Goal: Information Seeking & Learning: Learn about a topic

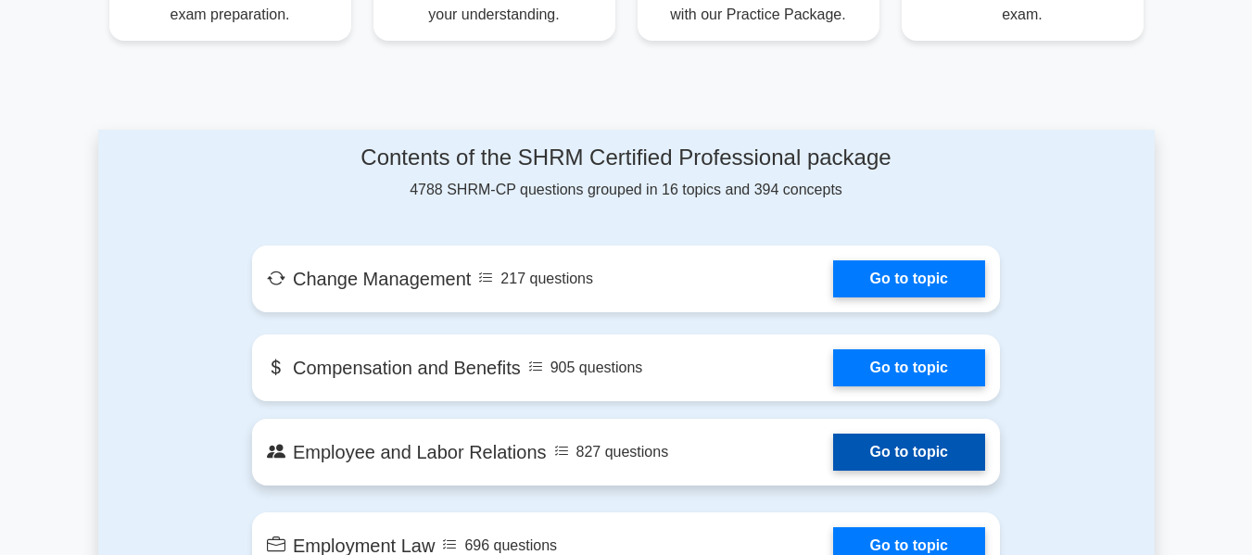
scroll to position [1019, 0]
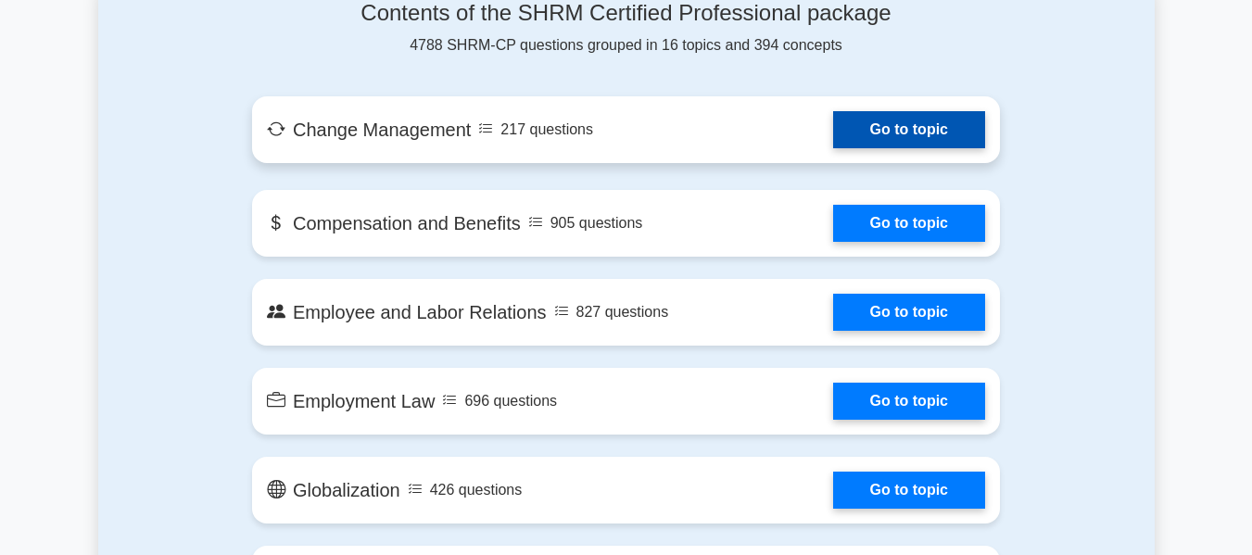
drag, startPoint x: 905, startPoint y: 120, endPoint x: 895, endPoint y: 128, distance: 12.5
click at [905, 120] on link "Go to topic" at bounding box center [909, 129] width 152 height 37
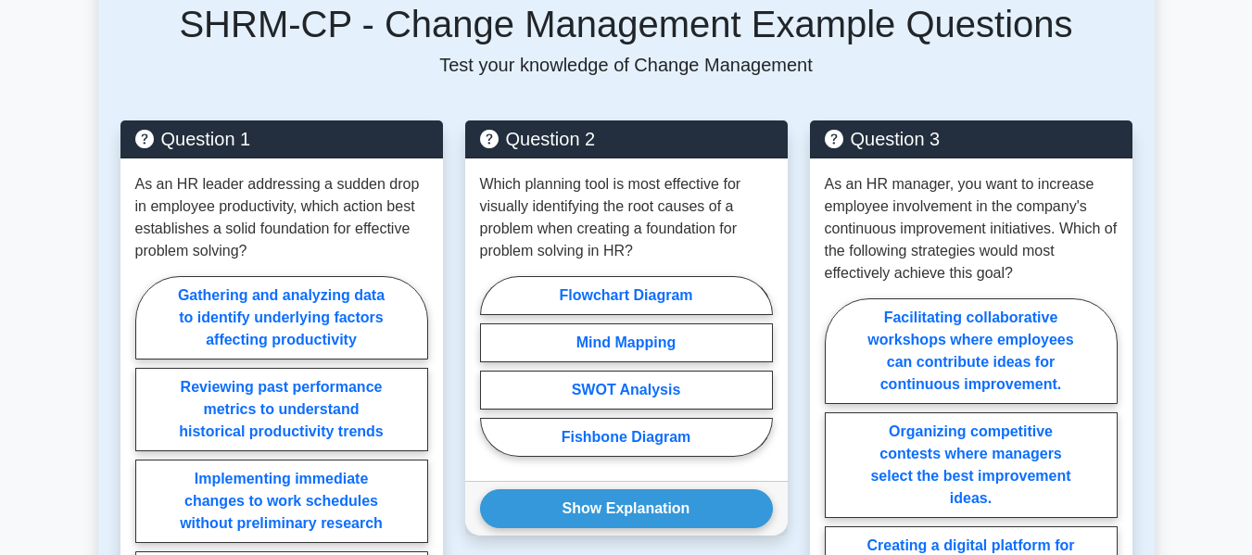
scroll to position [927, 0]
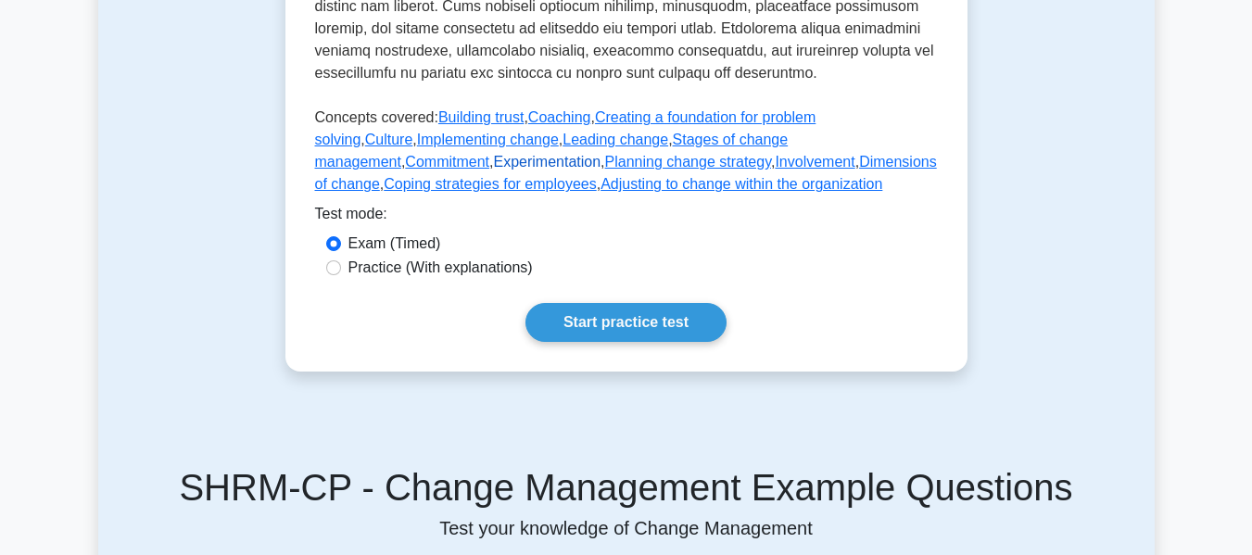
click at [493, 170] on link "Experimentation" at bounding box center [547, 162] width 108 height 16
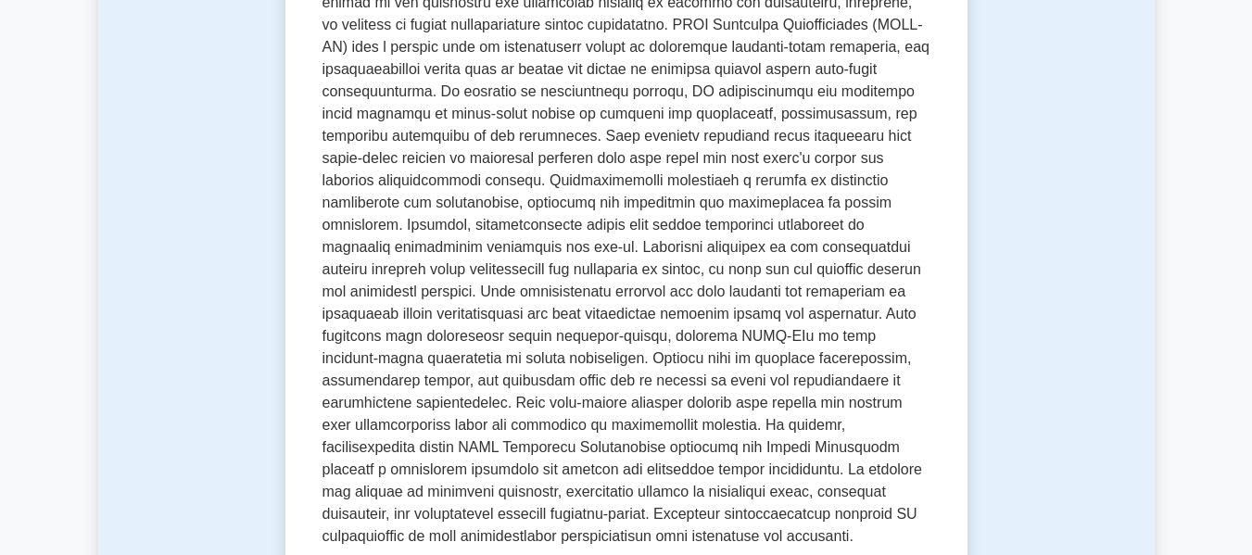
scroll to position [371, 0]
